Goal: Information Seeking & Learning: Learn about a topic

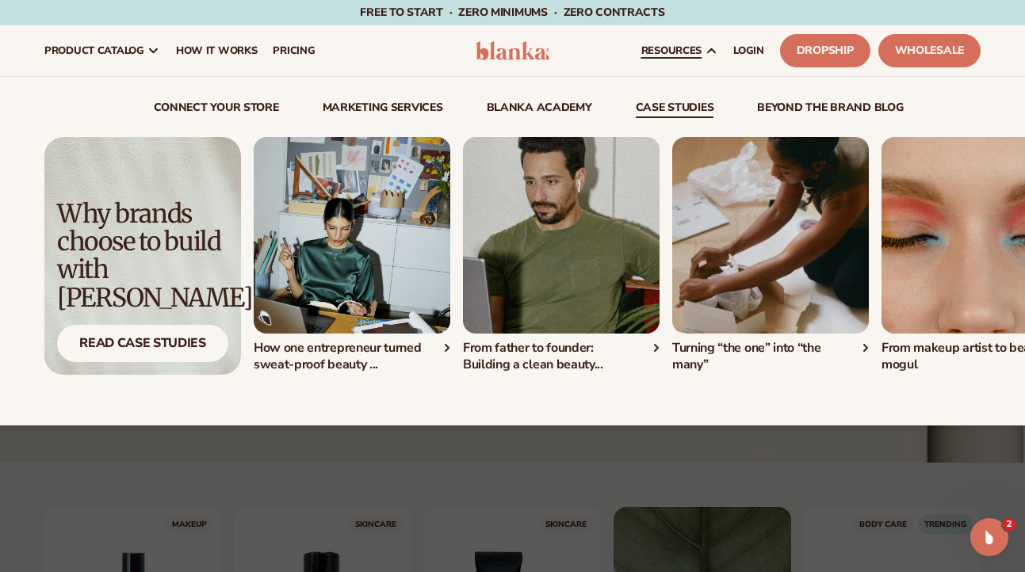
click at [756, 206] on img "3 / 4" at bounding box center [770, 235] width 197 height 197
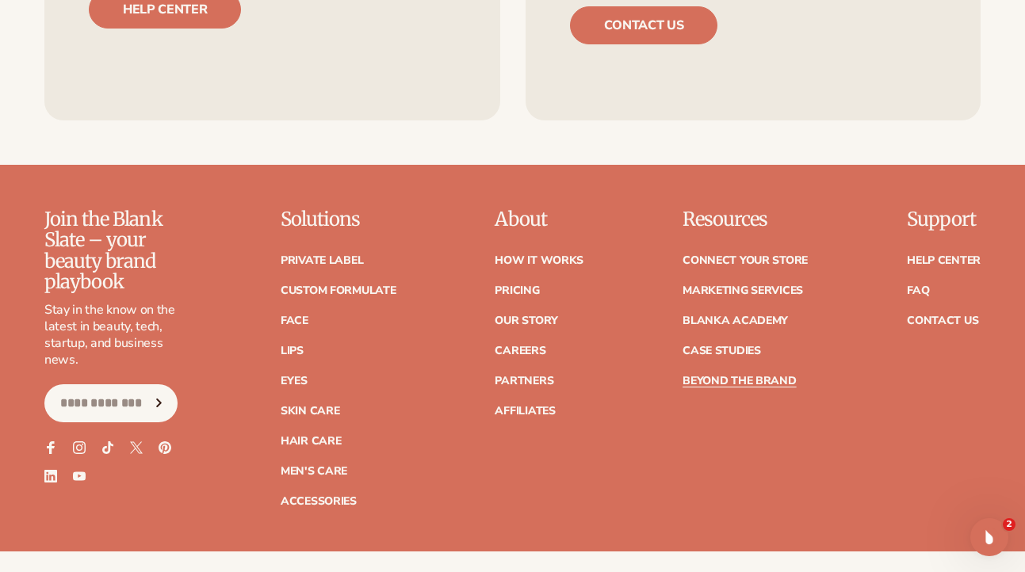
scroll to position [3916, 0]
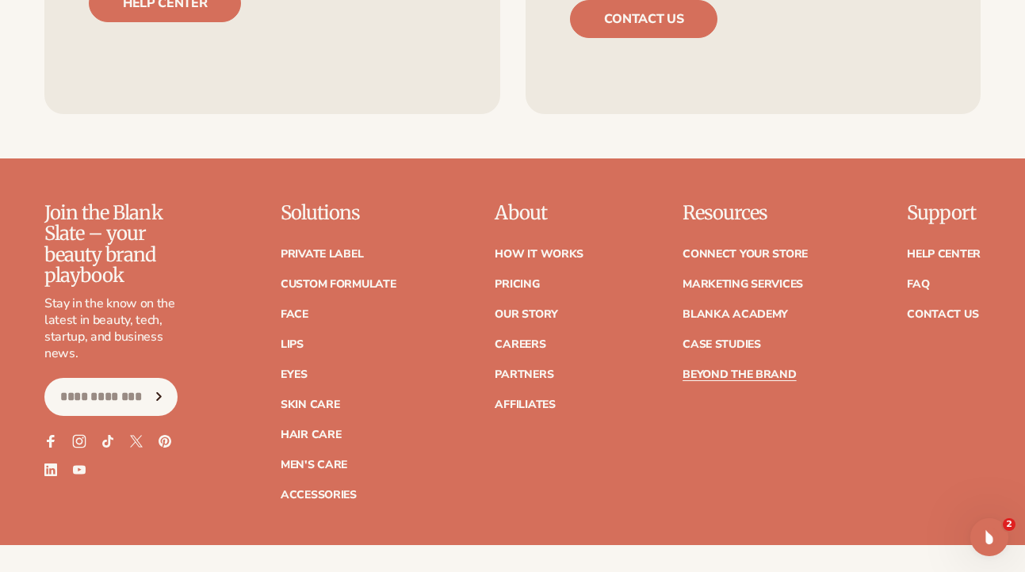
click at [80, 438] on icon at bounding box center [79, 441] width 7 height 7
click at [728, 249] on link "Connect your store" at bounding box center [745, 254] width 125 height 11
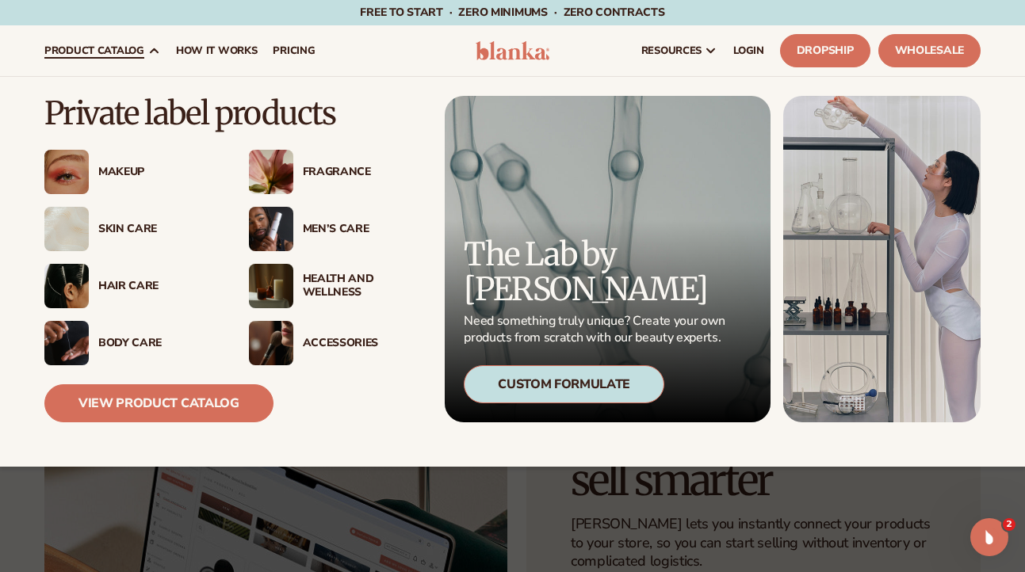
click at [123, 228] on div "Skin Care" at bounding box center [157, 229] width 119 height 13
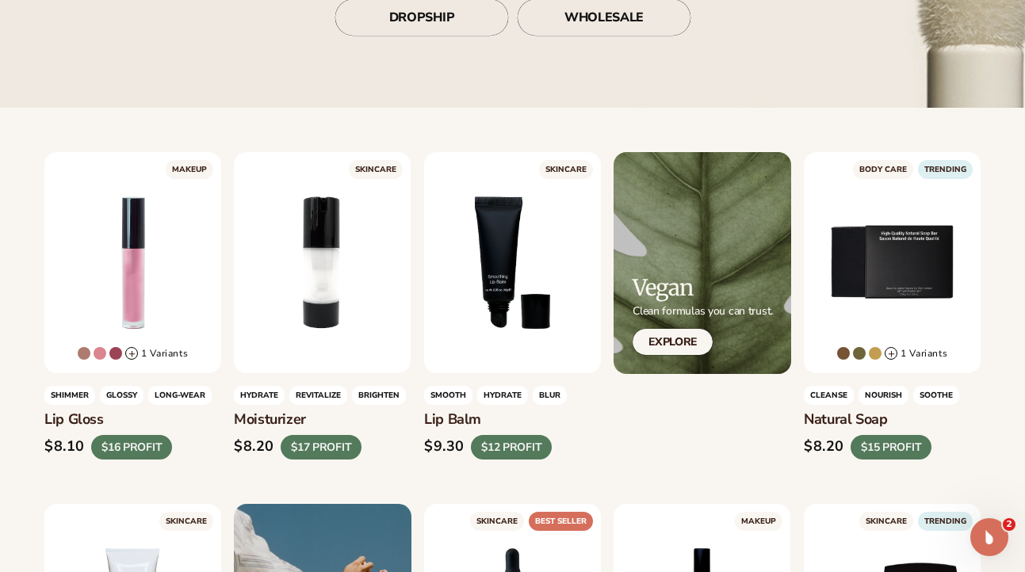
scroll to position [362, 0]
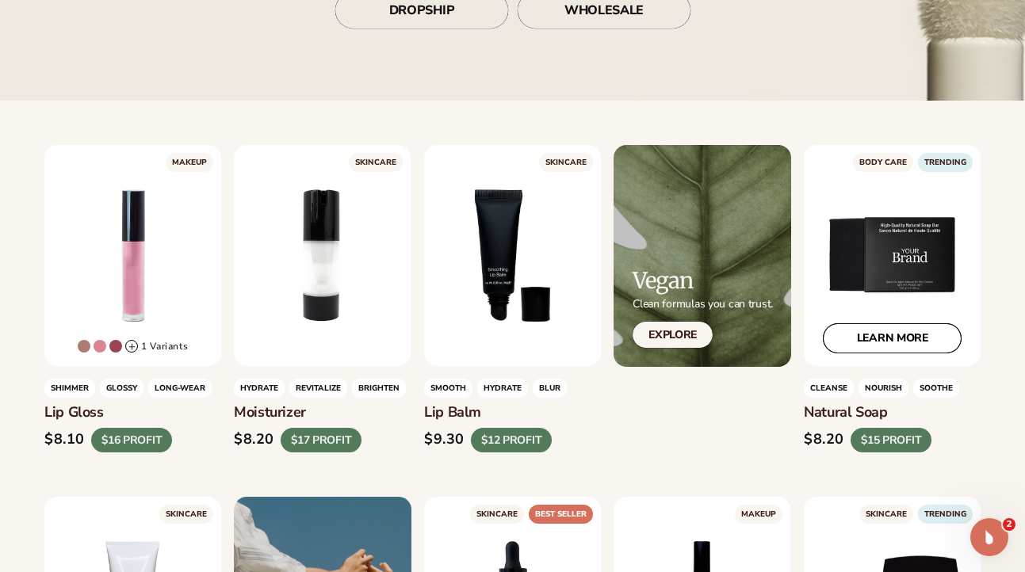
click at [885, 338] on link "LEARN MORE" at bounding box center [892, 339] width 139 height 30
